Goal: Information Seeking & Learning: Find specific fact

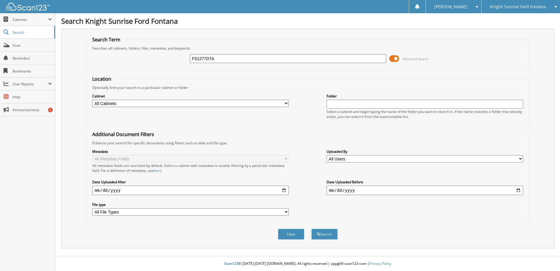
type input "FS1277DTA"
click at [311, 229] on button "Search" at bounding box center [324, 234] width 26 height 11
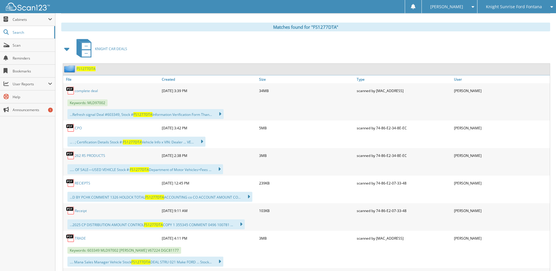
scroll to position [264, 0]
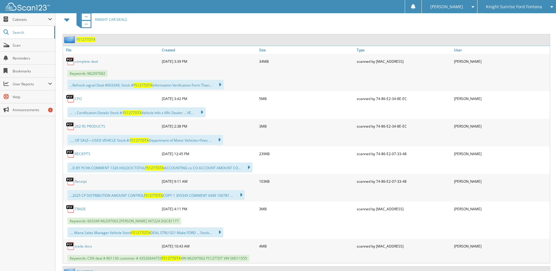
click at [79, 155] on link "RECIEPTS" at bounding box center [83, 153] width 16 height 5
click at [81, 181] on link "Receipt" at bounding box center [81, 181] width 12 height 5
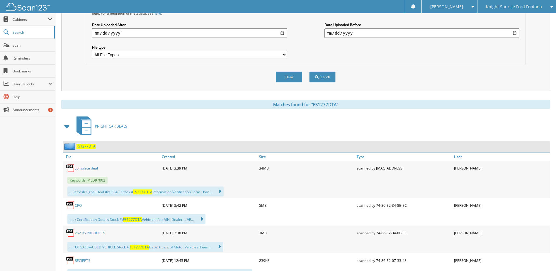
scroll to position [147, 0]
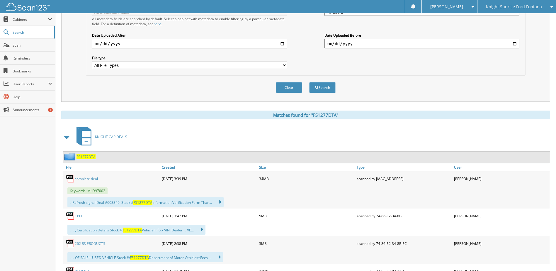
click at [81, 156] on span "FS1277DTA" at bounding box center [85, 156] width 19 height 5
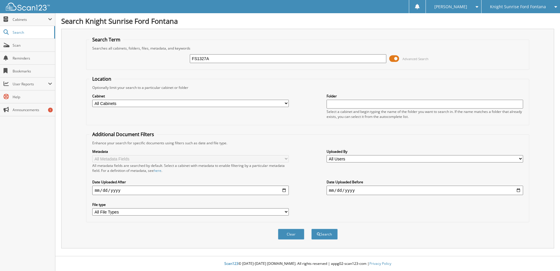
type input "FS1327A"
click at [311, 229] on button "Search" at bounding box center [324, 234] width 26 height 11
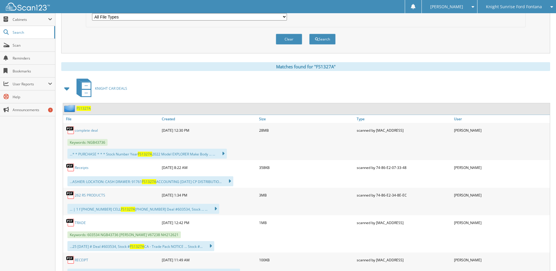
scroll to position [205, 0]
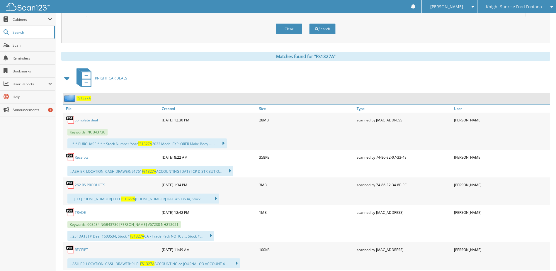
click at [79, 156] on link "Receipts" at bounding box center [82, 157] width 14 height 5
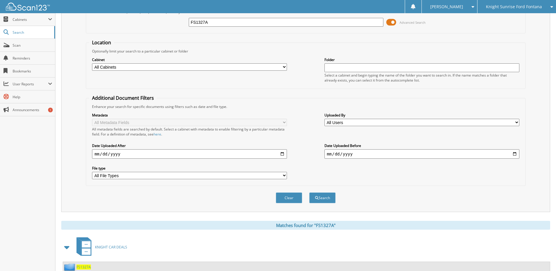
scroll to position [29, 0]
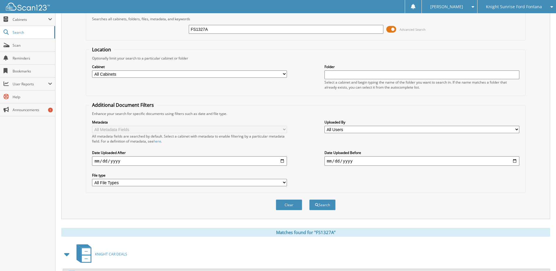
click at [242, 31] on input "FS1327A" at bounding box center [286, 29] width 195 height 9
type input "FS1441"
click at [309, 199] on button "Search" at bounding box center [322, 204] width 26 height 11
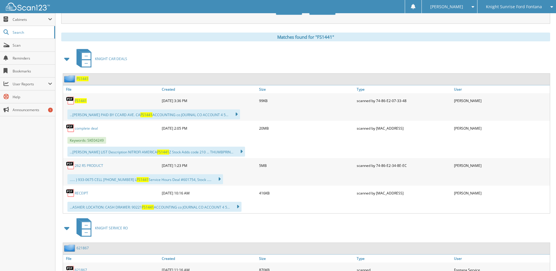
scroll to position [234, 0]
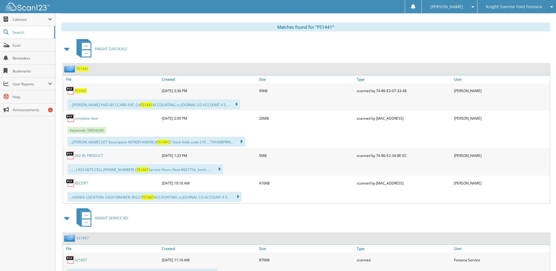
click at [82, 181] on link "RECEIPT" at bounding box center [81, 183] width 13 height 5
